Goal: Navigation & Orientation: Understand site structure

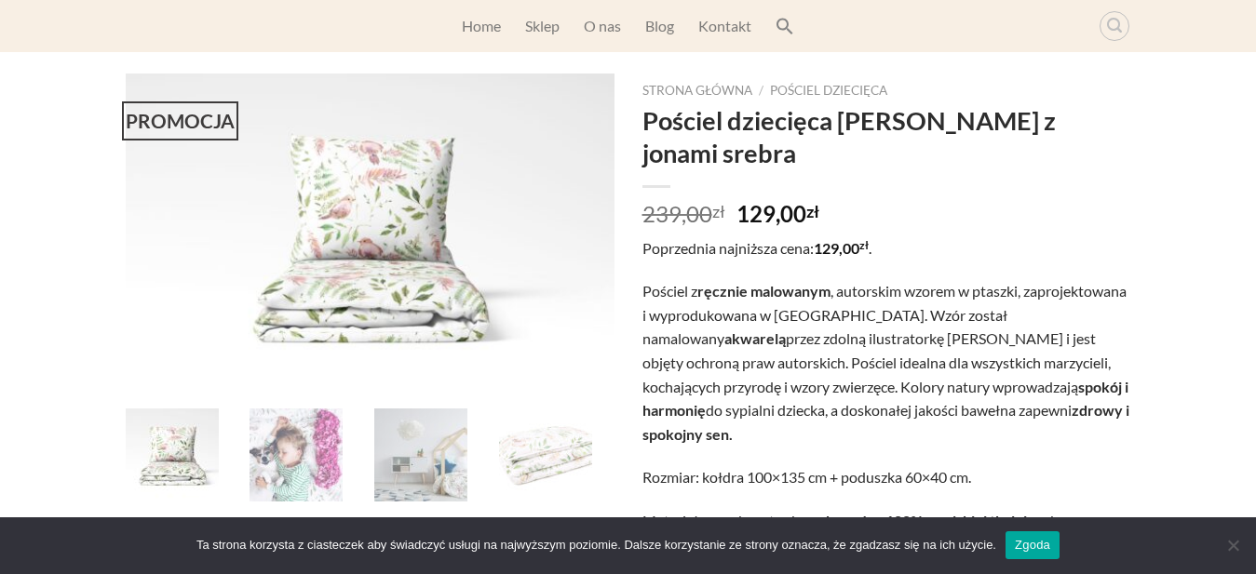
scroll to position [164, 0]
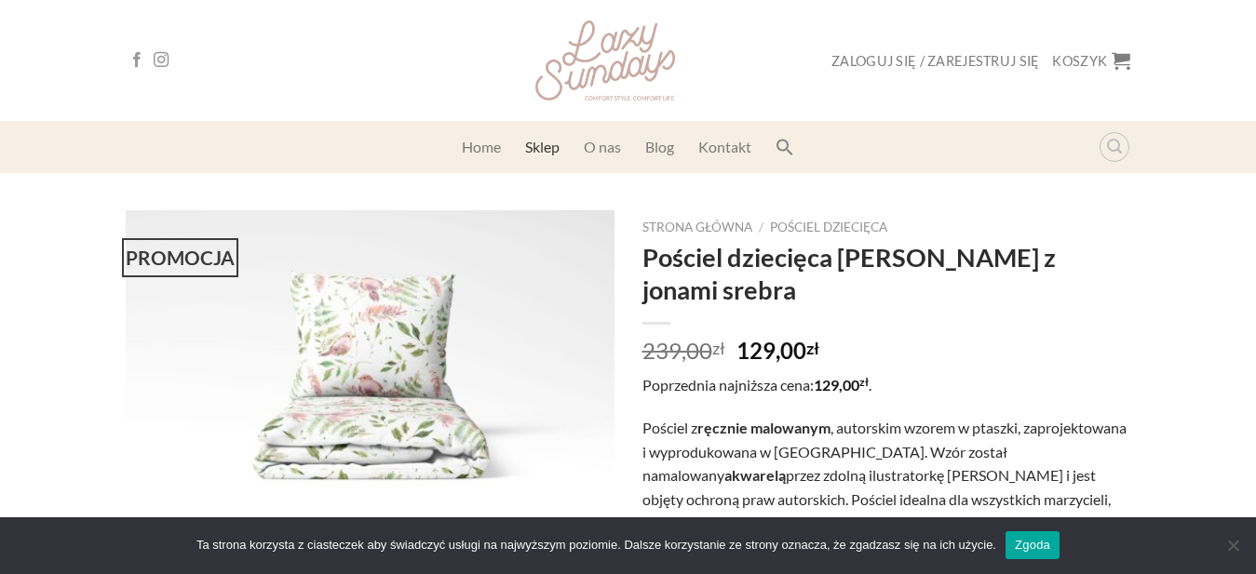
click at [546, 149] on link "Sklep" at bounding box center [542, 147] width 34 height 34
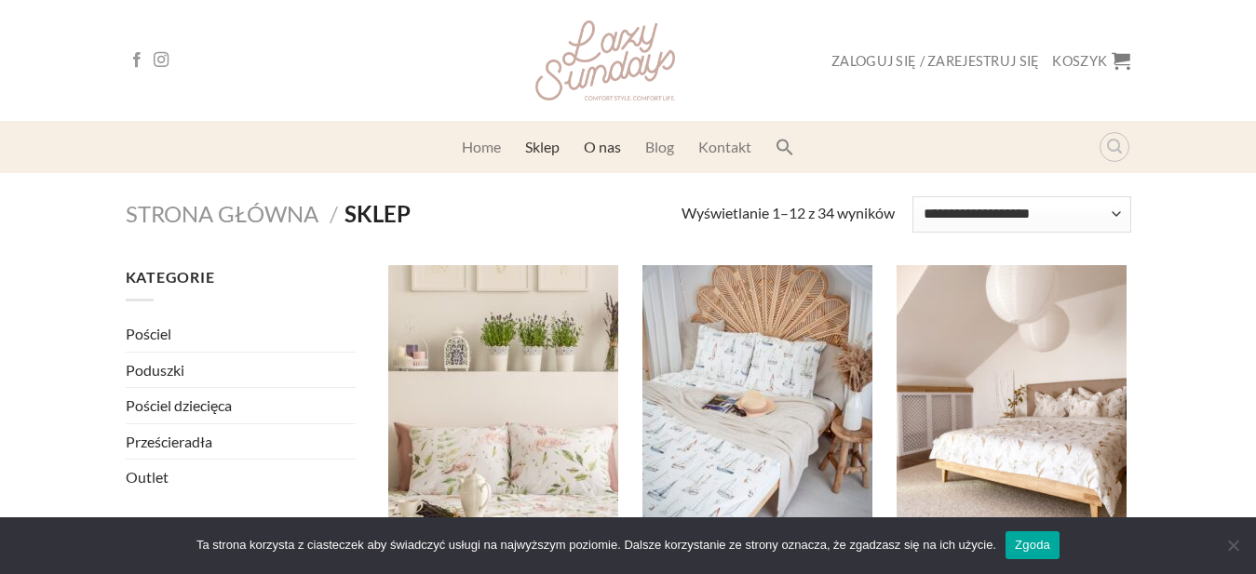
click at [593, 152] on link "O nas" at bounding box center [602, 147] width 37 height 34
click at [608, 152] on link "O nas" at bounding box center [602, 147] width 37 height 34
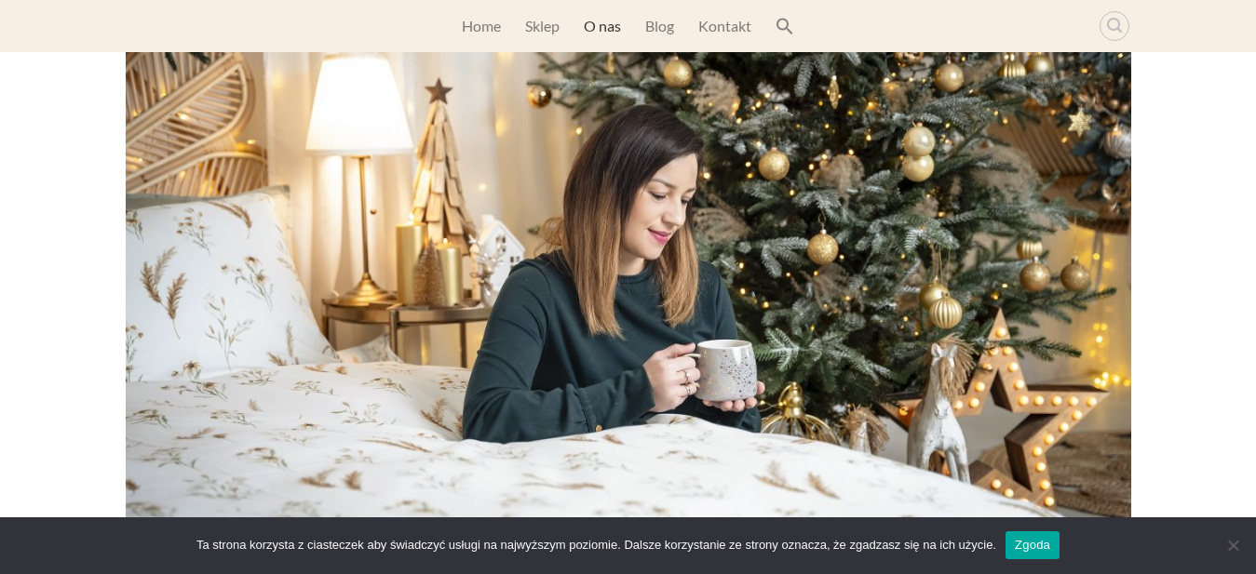
scroll to position [250, 0]
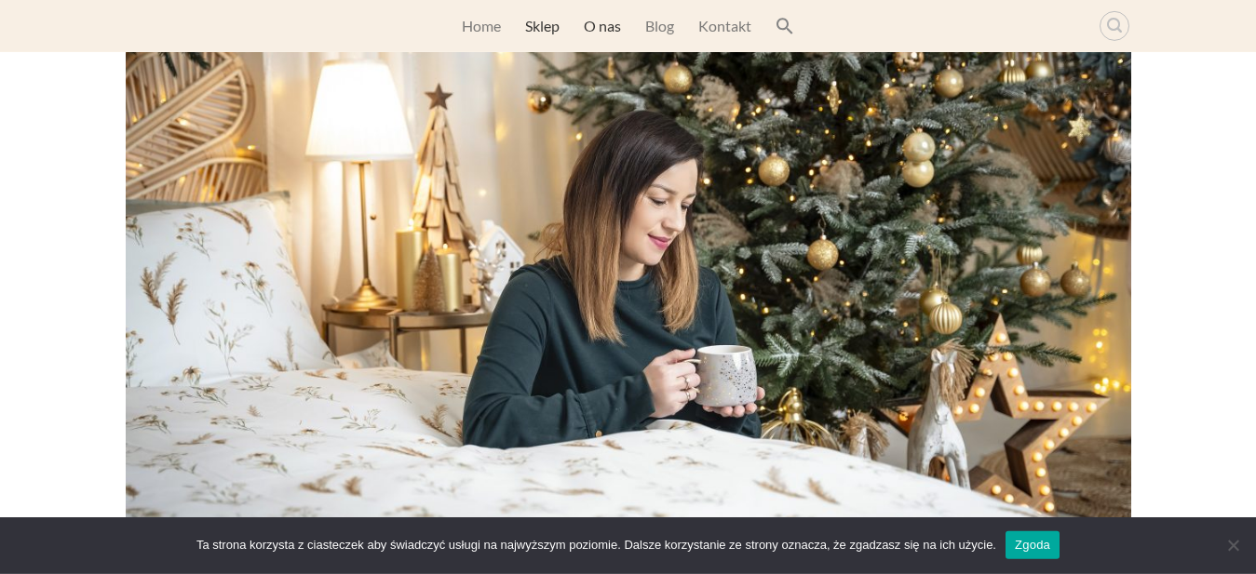
click at [544, 26] on link "Sklep" at bounding box center [542, 26] width 34 height 34
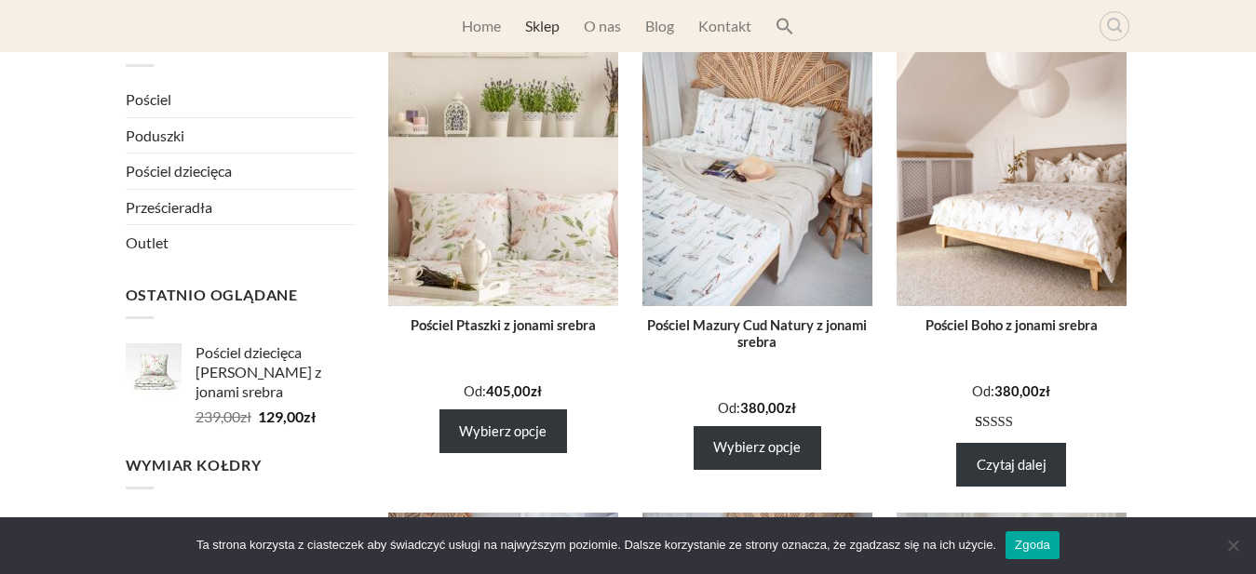
scroll to position [228, 0]
